Goal: Transaction & Acquisition: Purchase product/service

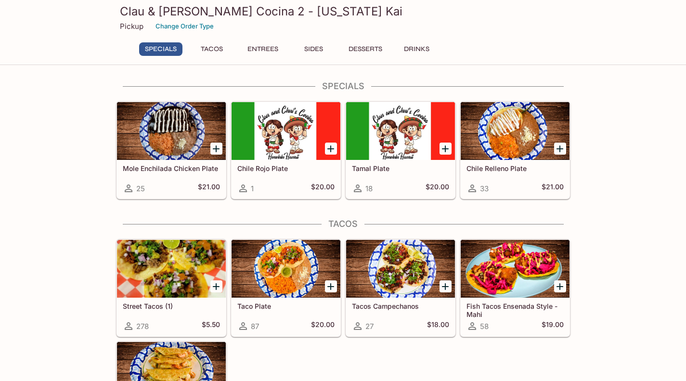
scroll to position [64, 0]
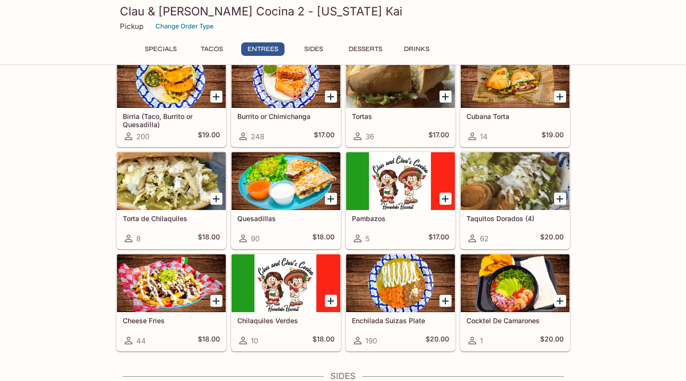
scroll to position [430, 0]
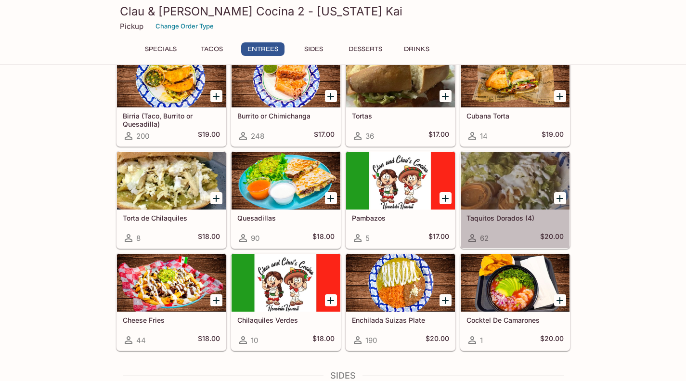
click at [528, 181] on div at bounding box center [515, 181] width 109 height 58
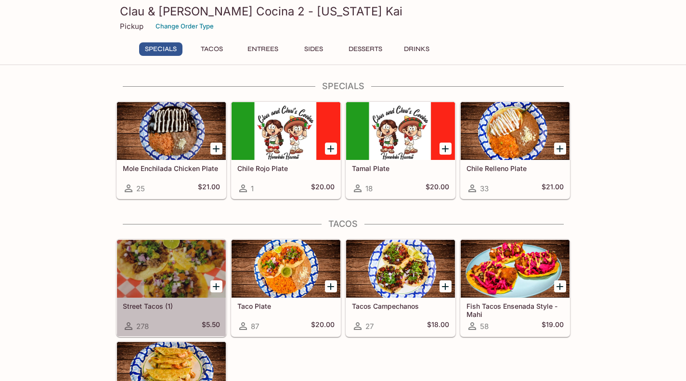
click at [146, 275] on div at bounding box center [171, 269] width 109 height 58
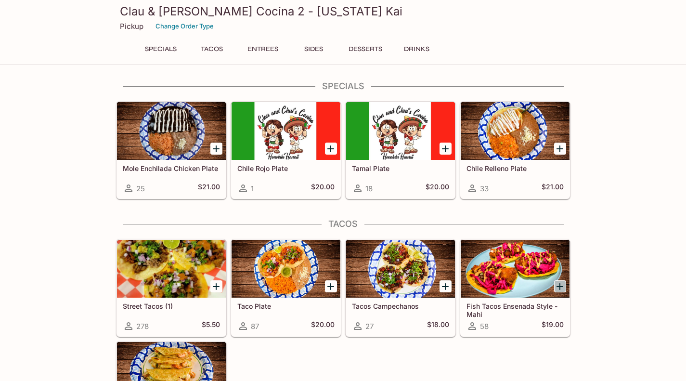
click at [560, 284] on icon "Add Fish Tacos Ensenada Style - Mahi" at bounding box center [560, 286] width 7 height 7
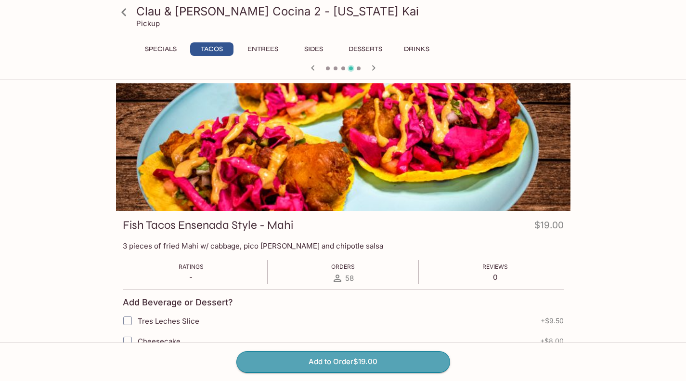
click at [416, 358] on button "Add to Order $19.00" at bounding box center [344, 361] width 214 height 21
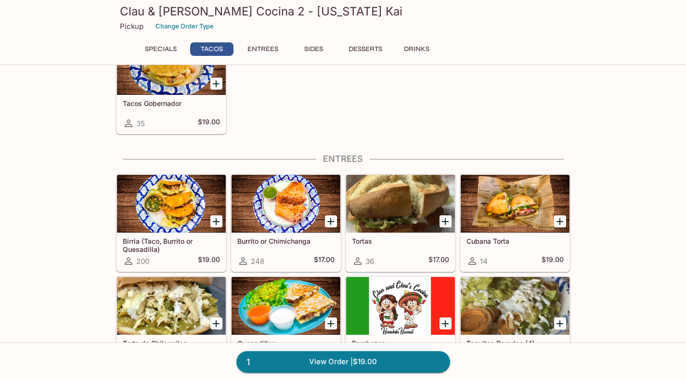
scroll to position [355, 0]
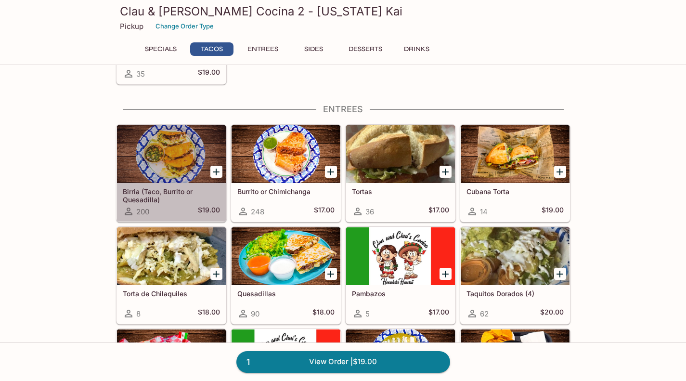
click at [174, 157] on div at bounding box center [171, 154] width 109 height 58
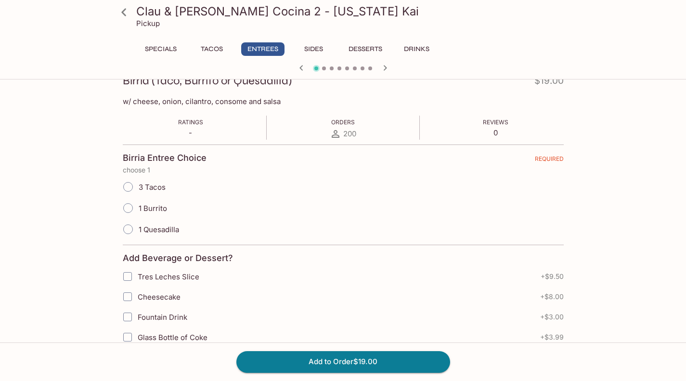
scroll to position [145, 0]
click at [166, 232] on span "1 Quesadilla" at bounding box center [159, 228] width 40 height 9
click at [138, 232] on input "1 Quesadilla" at bounding box center [128, 229] width 20 height 20
radio input "true"
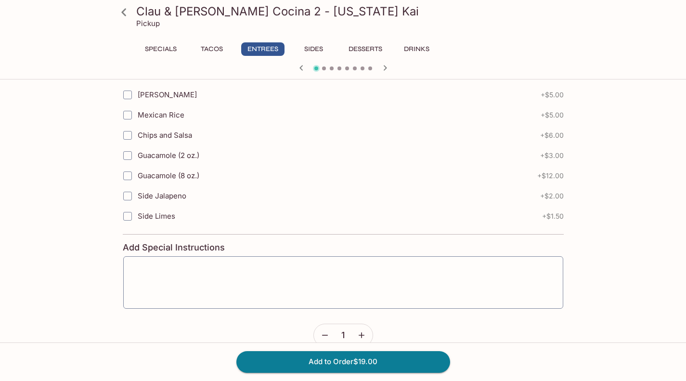
scroll to position [515, 0]
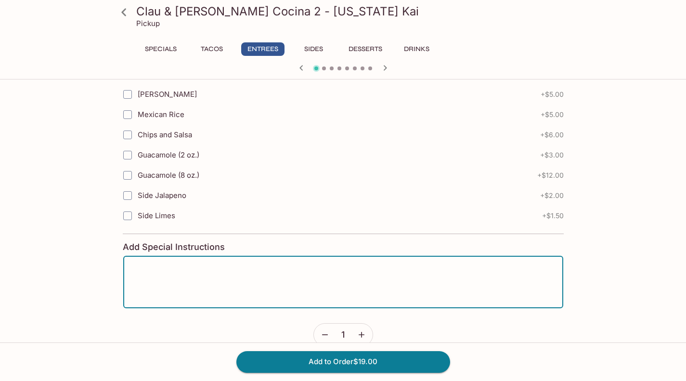
click at [178, 275] on textarea at bounding box center [343, 282] width 427 height 37
type textarea "m"
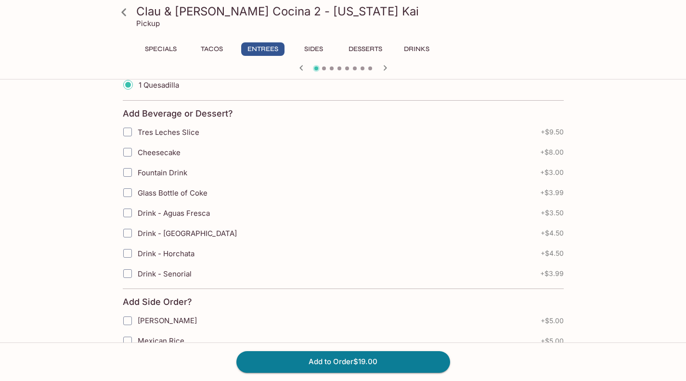
scroll to position [290, 0]
type textarea "no onion"
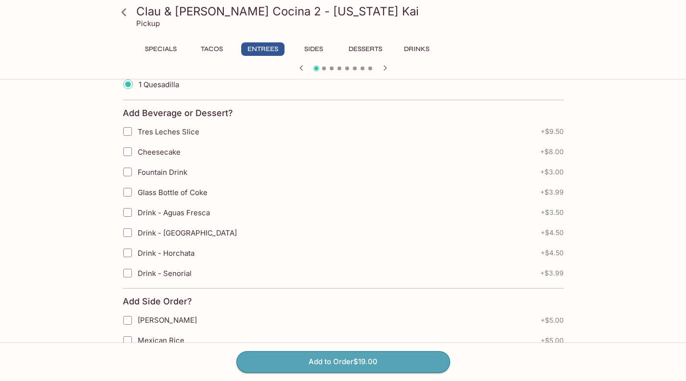
click at [285, 366] on button "Add to Order $19.00" at bounding box center [344, 361] width 214 height 21
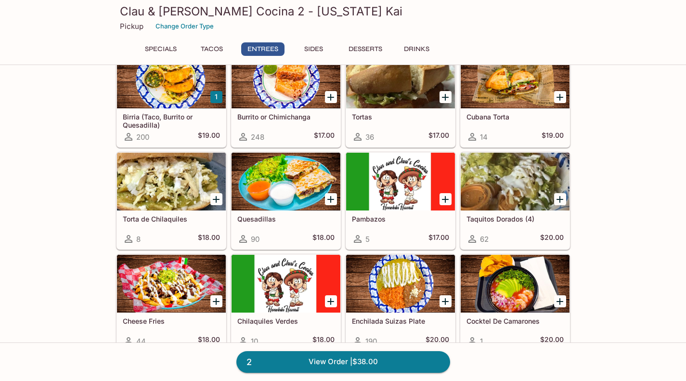
scroll to position [430, 0]
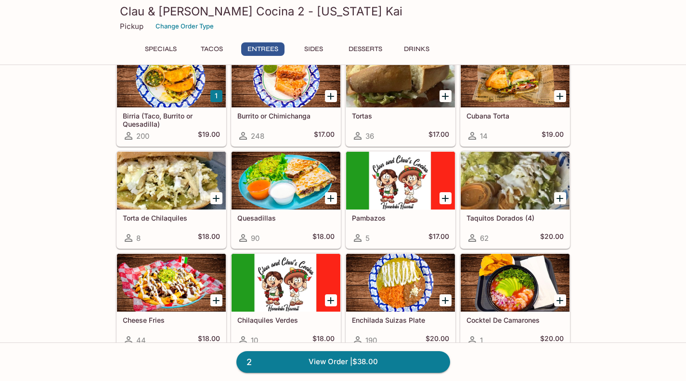
click at [294, 173] on div at bounding box center [286, 181] width 109 height 58
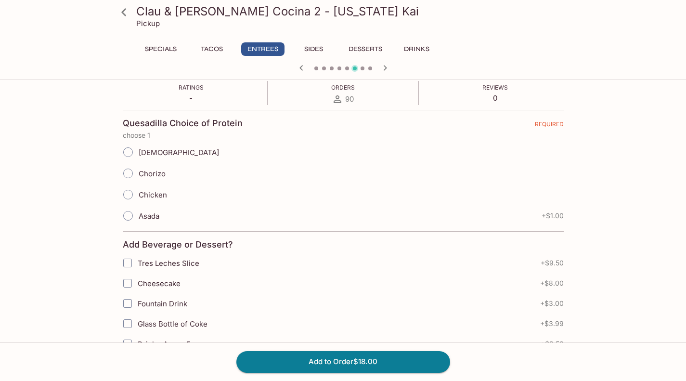
scroll to position [182, 0]
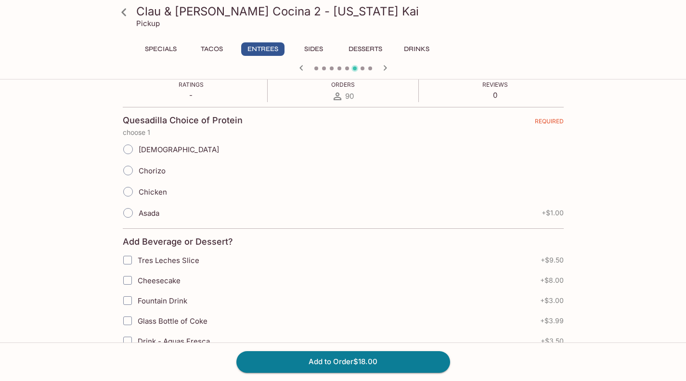
click at [158, 212] on span "Asada" at bounding box center [149, 213] width 21 height 9
click at [138, 212] on input "Asada" at bounding box center [128, 213] width 20 height 20
radio input "true"
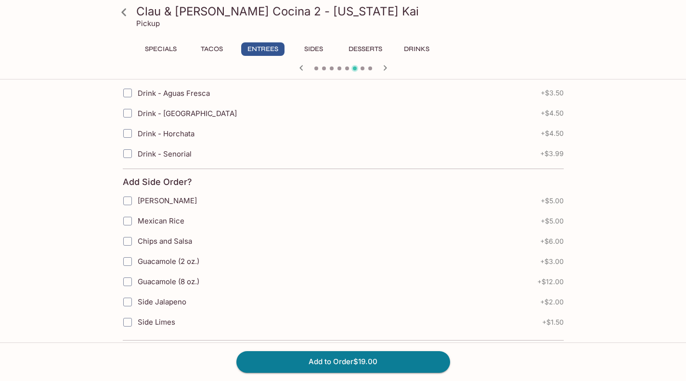
scroll to position [554, 0]
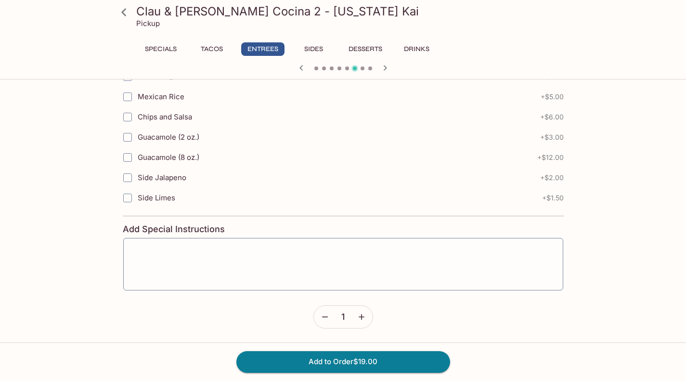
click at [167, 246] on div "x ​" at bounding box center [343, 263] width 441 height 53
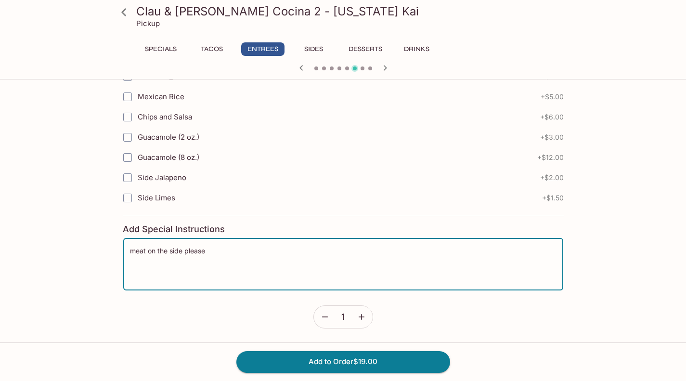
type textarea "meat on the side please"
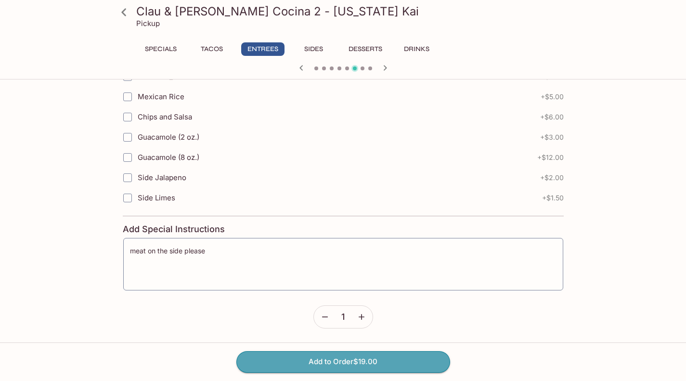
click at [277, 366] on button "Add to Order $19.00" at bounding box center [344, 361] width 214 height 21
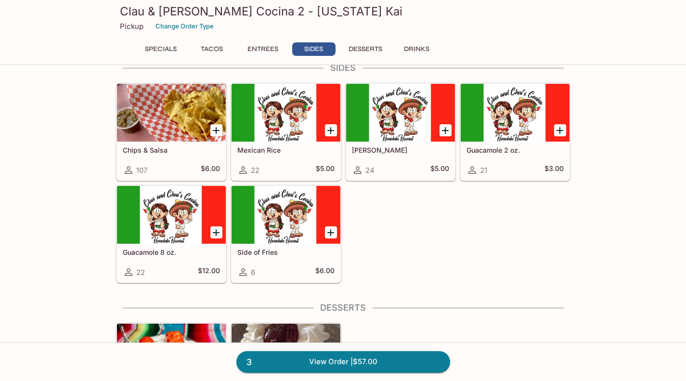
scroll to position [739, 0]
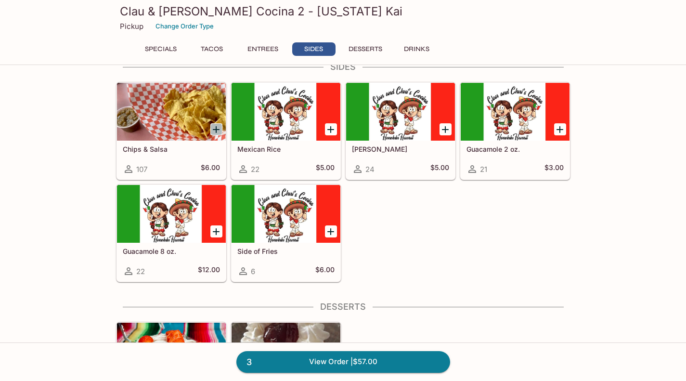
click at [214, 132] on icon "Add Chips & Salsa" at bounding box center [217, 130] width 12 height 12
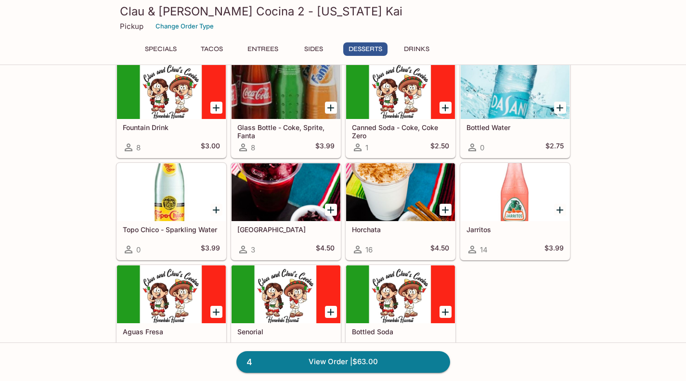
scroll to position [1168, 0]
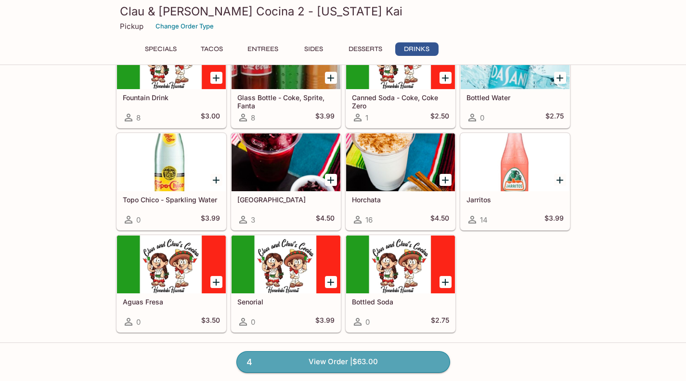
click at [363, 357] on link "4 View Order | $63.00" at bounding box center [344, 361] width 214 height 21
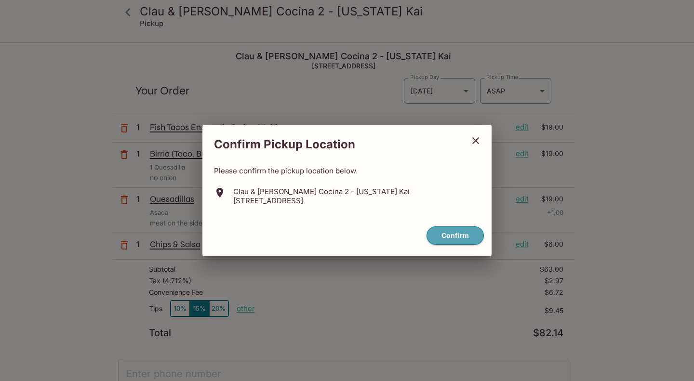
click at [438, 236] on button "Confirm" at bounding box center [454, 235] width 57 height 19
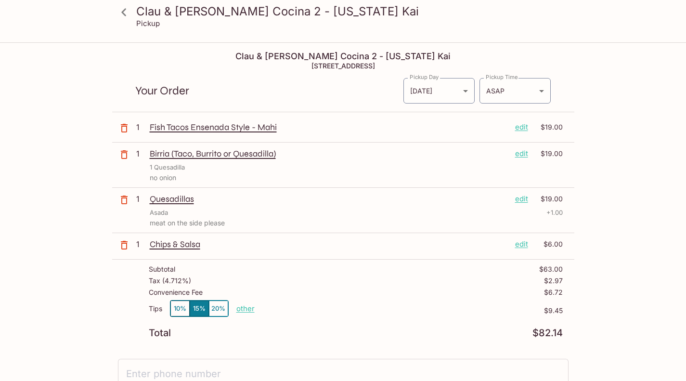
scroll to position [37, 0]
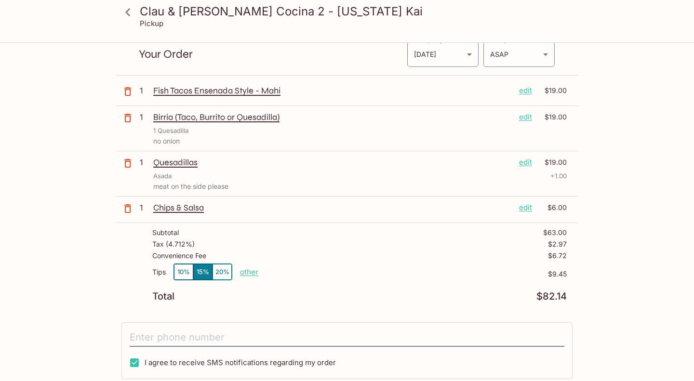
click at [530, 57] on body "Clau & Chui's Cocina 2 - Hawaii Kai Pickup Clau & Chui's Cocina 2 - Hawaii Kai …" at bounding box center [347, 197] width 694 height 381
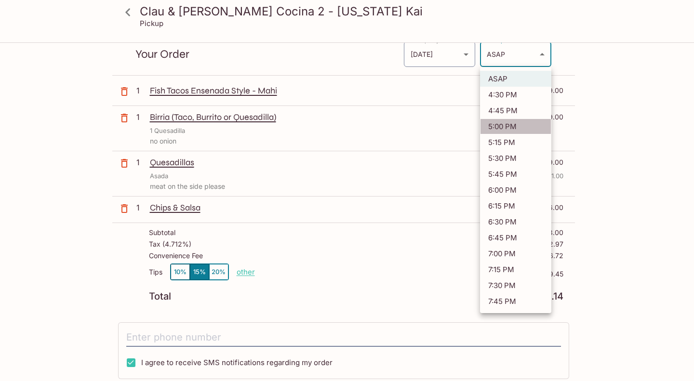
click at [515, 130] on li "5:00 PM" at bounding box center [515, 127] width 71 height 16
click at [508, 60] on body "Clau & Chui's Cocina 2 - Hawaii Kai Pickup Clau & Chui's Cocina 2 - Hawaii Kai …" at bounding box center [347, 197] width 694 height 381
click at [499, 146] on li "5:15 PM" at bounding box center [515, 142] width 71 height 16
type input "2025-09-10T03:15:51.000000Z"
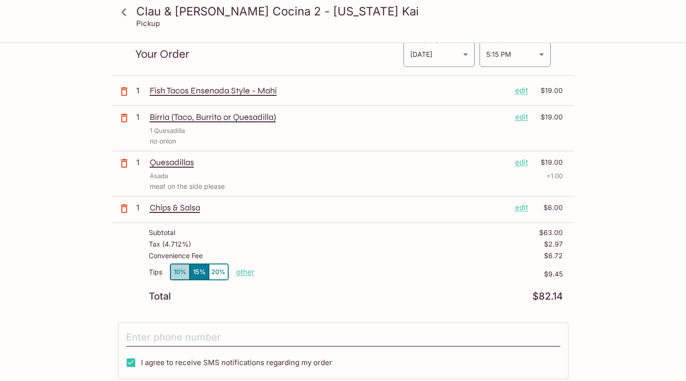
click at [176, 275] on button "10%" at bounding box center [180, 272] width 19 height 16
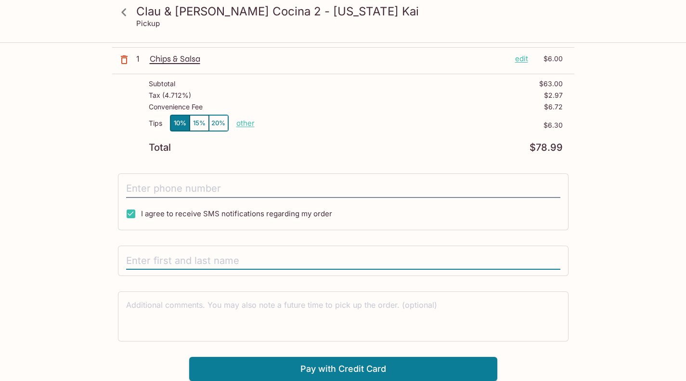
click at [245, 264] on input "text" at bounding box center [343, 261] width 435 height 18
type input "Daniel Kent"
click at [281, 369] on button "Pay with Credit Card" at bounding box center [343, 369] width 308 height 24
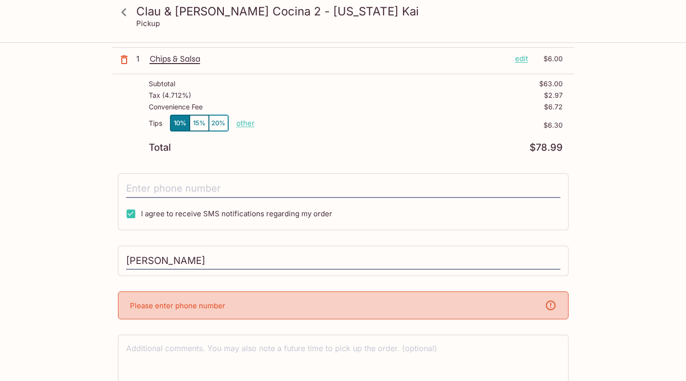
scroll to position [229, 0]
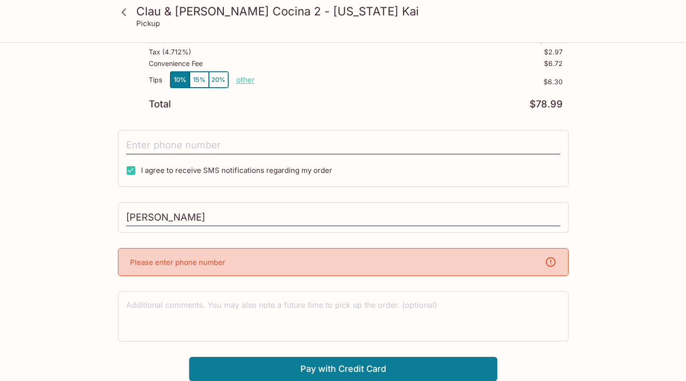
click at [216, 138] on input "tel" at bounding box center [343, 145] width 435 height 18
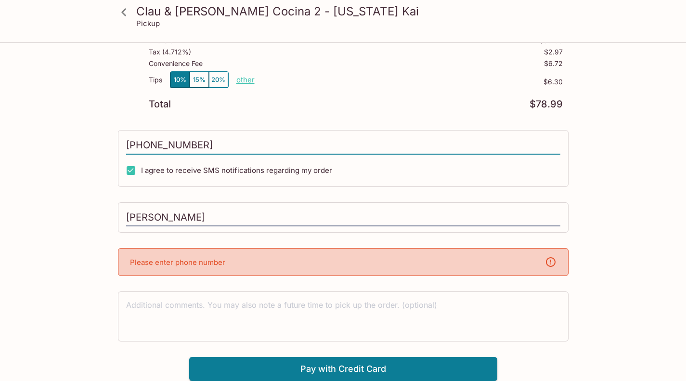
scroll to position [185, 0]
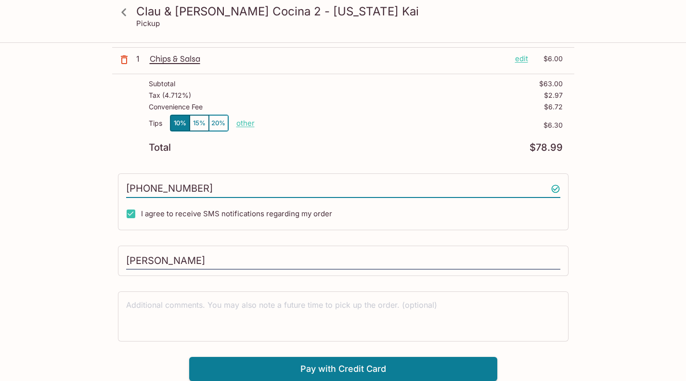
type input "(808) 741-8774"
click at [305, 368] on button "Pay with Credit Card" at bounding box center [343, 369] width 308 height 24
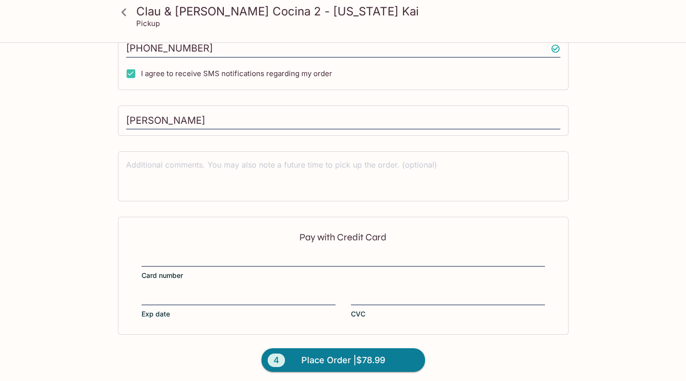
scroll to position [330, 0]
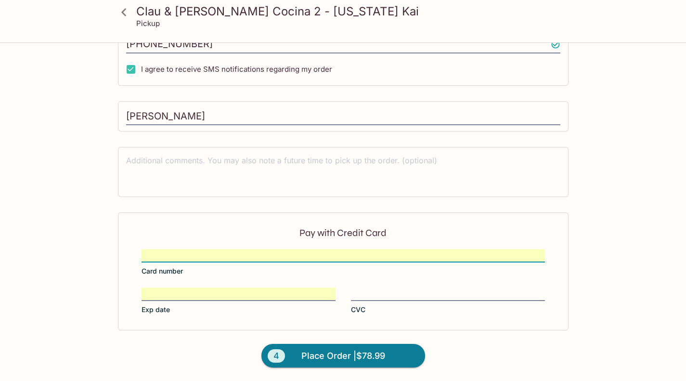
click at [381, 301] on label "CVC" at bounding box center [448, 301] width 194 height 27
click at [381, 289] on input "CVC" at bounding box center [448, 288] width 194 height 0
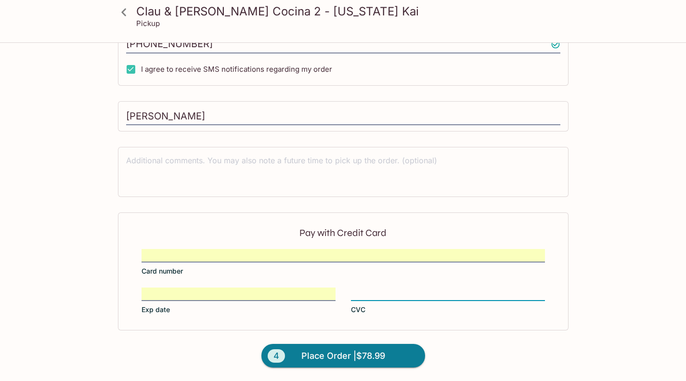
click at [375, 354] on span "Place Order | $78.99" at bounding box center [344, 355] width 84 height 15
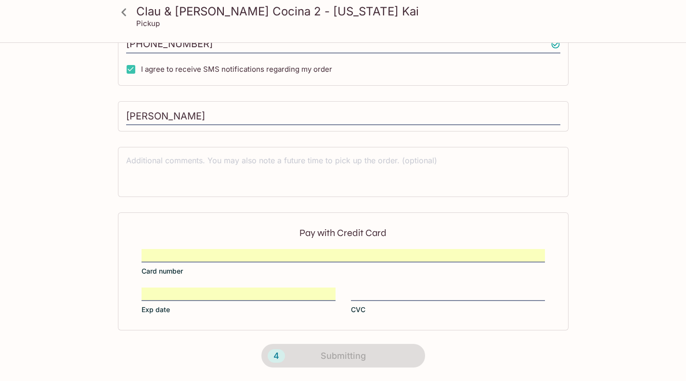
scroll to position [179, 0]
